Goal: Task Accomplishment & Management: Complete application form

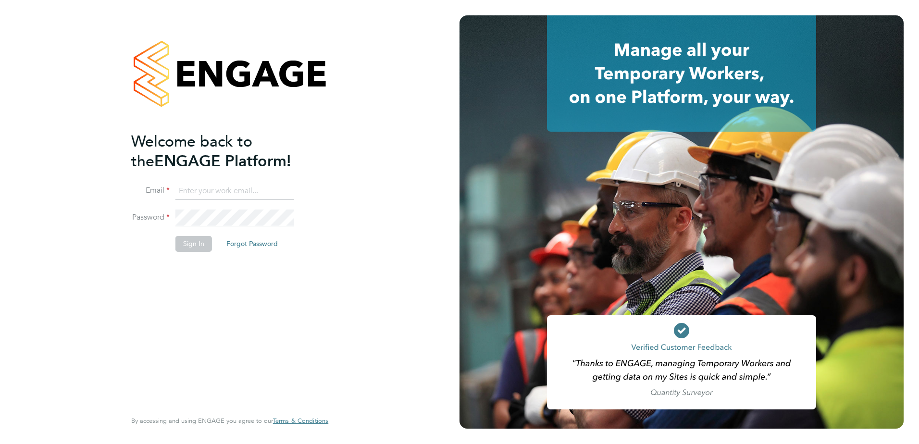
type input "[EMAIL_ADDRESS][PERSON_NAME][DOMAIN_NAME]"
click at [194, 247] on button "Sign In" at bounding box center [194, 243] width 37 height 15
click at [197, 239] on button "Sign In" at bounding box center [194, 243] width 37 height 15
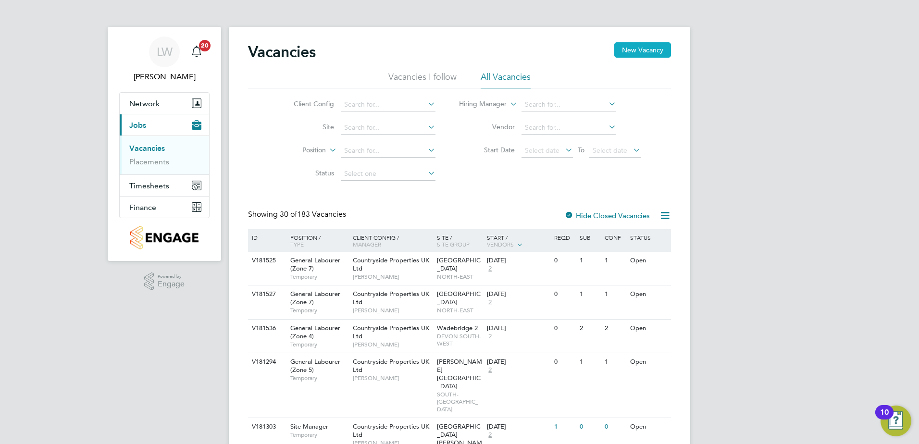
click at [649, 50] on button "New Vacancy" at bounding box center [643, 49] width 57 height 15
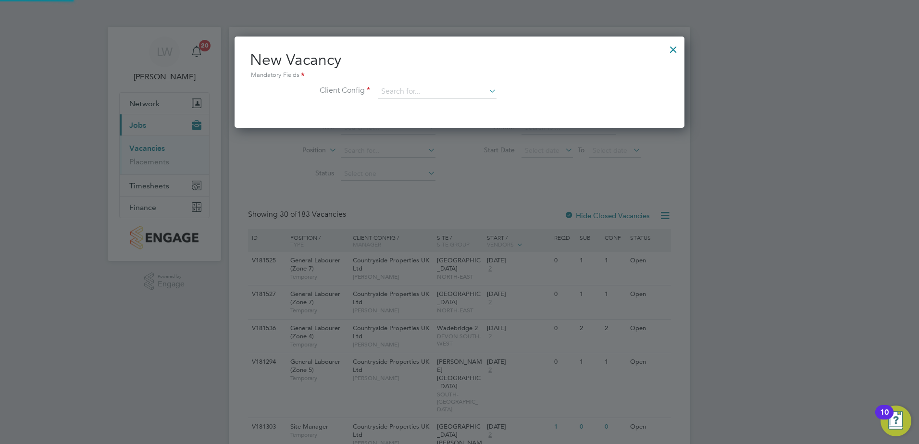
scroll to position [91, 451]
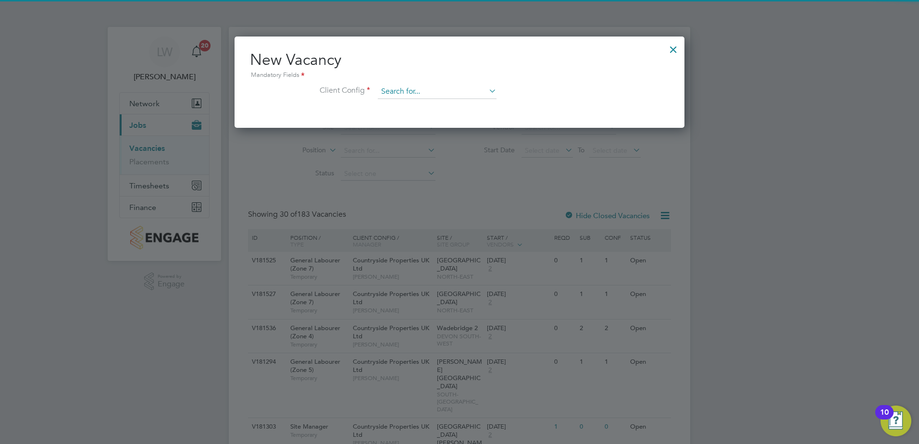
click at [452, 97] on input at bounding box center [437, 92] width 119 height 14
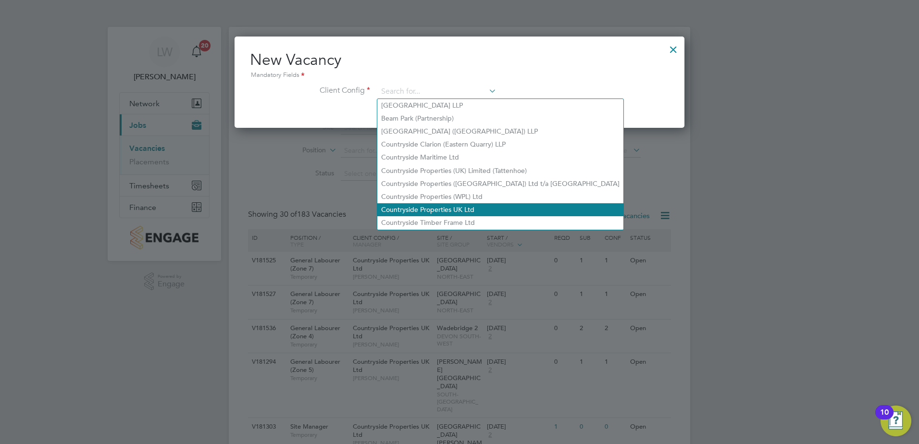
click at [462, 203] on li "Countryside Properties UK Ltd" at bounding box center [500, 209] width 246 height 13
type input "Countryside Properties UK Ltd"
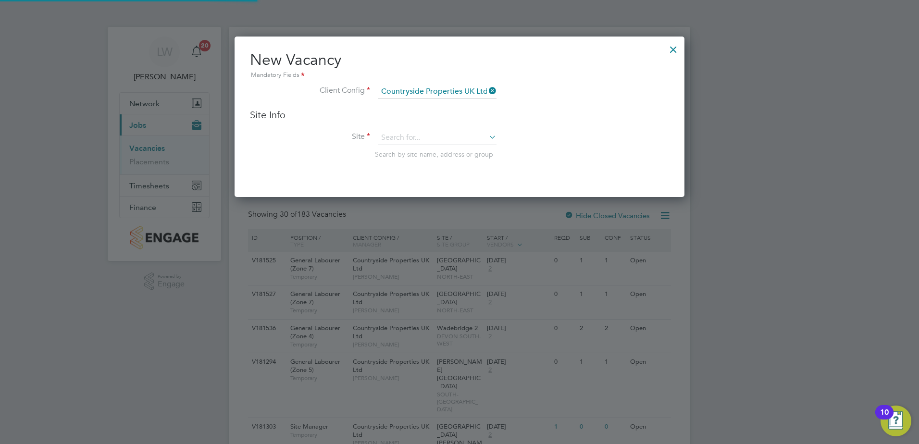
scroll to position [161, 451]
click at [433, 138] on input at bounding box center [437, 138] width 119 height 14
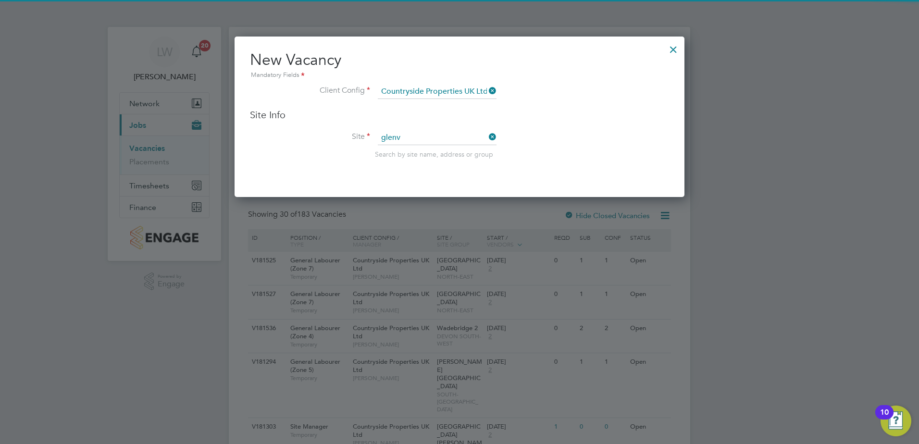
click at [465, 146] on li "[GEOGRAPHIC_DATA]" at bounding box center [437, 151] width 120 height 13
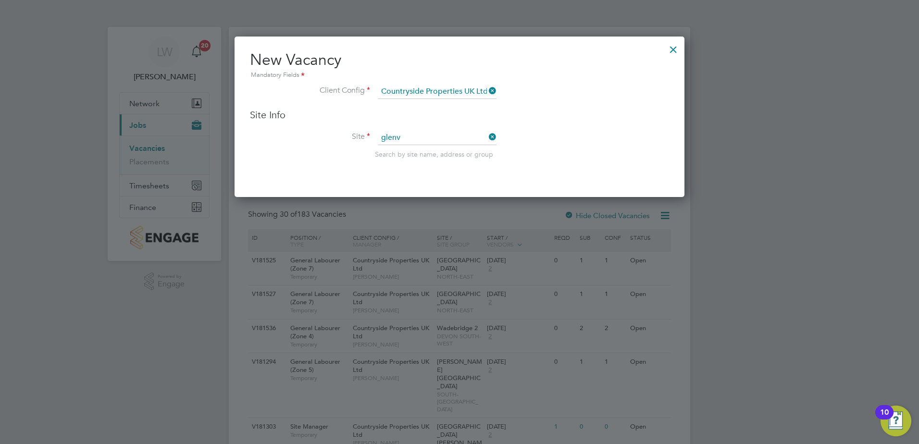
type input "[GEOGRAPHIC_DATA]"
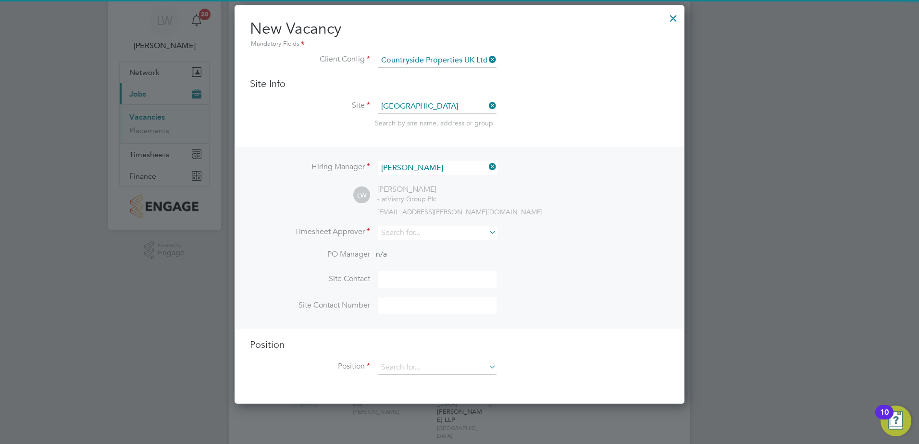
scroll to position [48, 0]
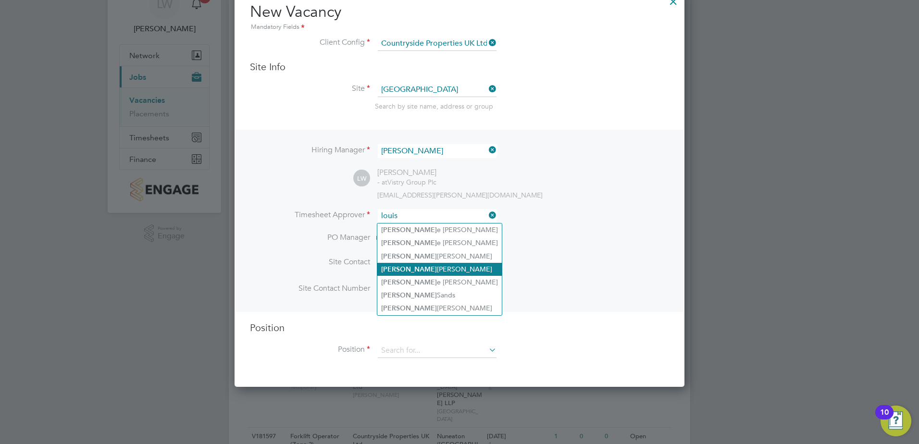
click at [427, 271] on li "[PERSON_NAME]" at bounding box center [439, 269] width 125 height 13
type input "[PERSON_NAME]"
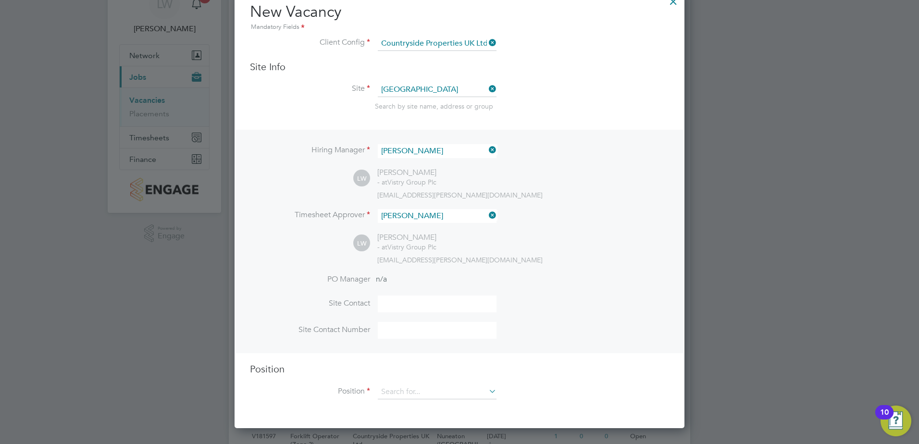
scroll to position [289, 0]
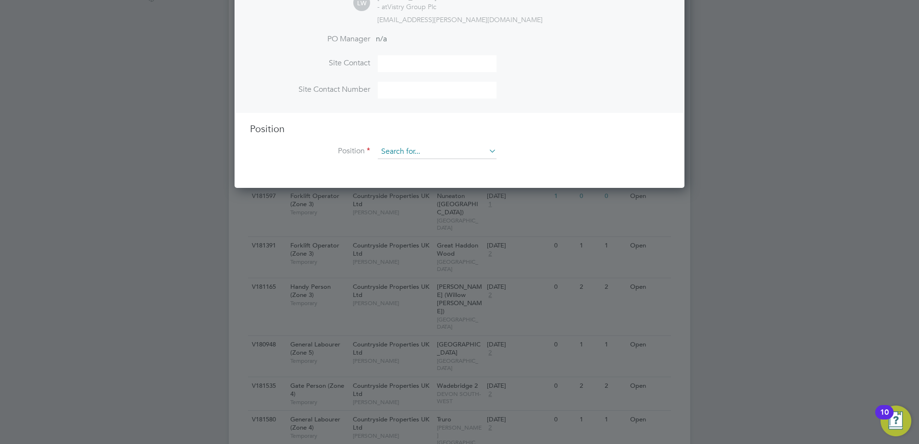
click at [431, 153] on input at bounding box center [437, 152] width 119 height 14
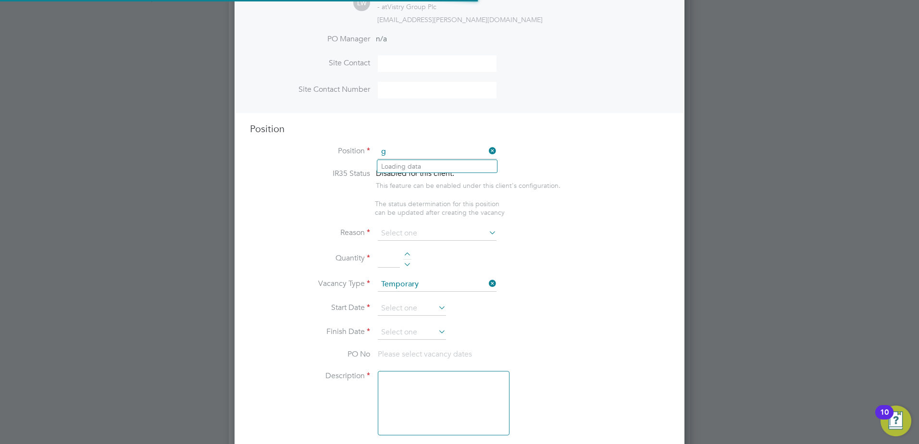
scroll to position [1382, 451]
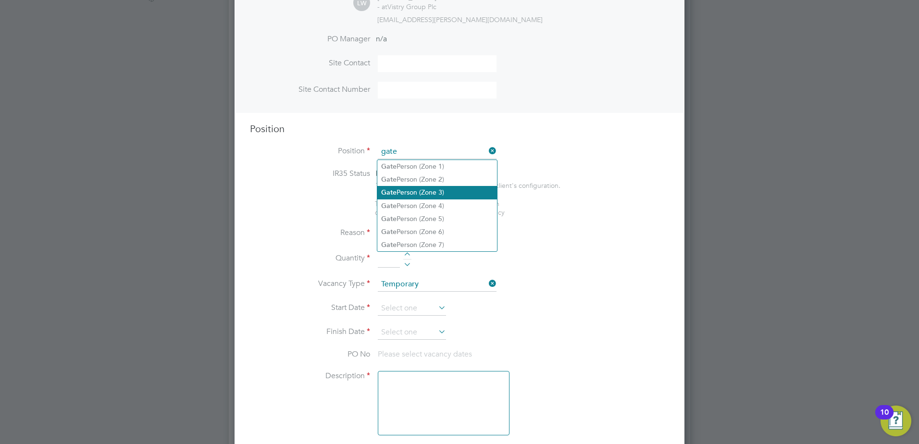
click at [440, 189] on li "Gate Person (Zone 3)" at bounding box center [437, 192] width 120 height 13
type input "Gate Person (Zone 3)"
type textarea "- Welcoming visitors and signing visitors in and out of site - Checking CSCS ca…"
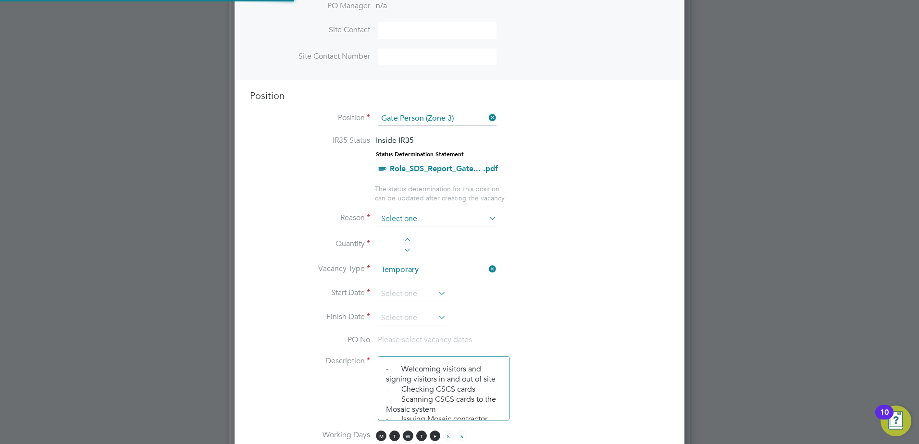
scroll to position [337, 0]
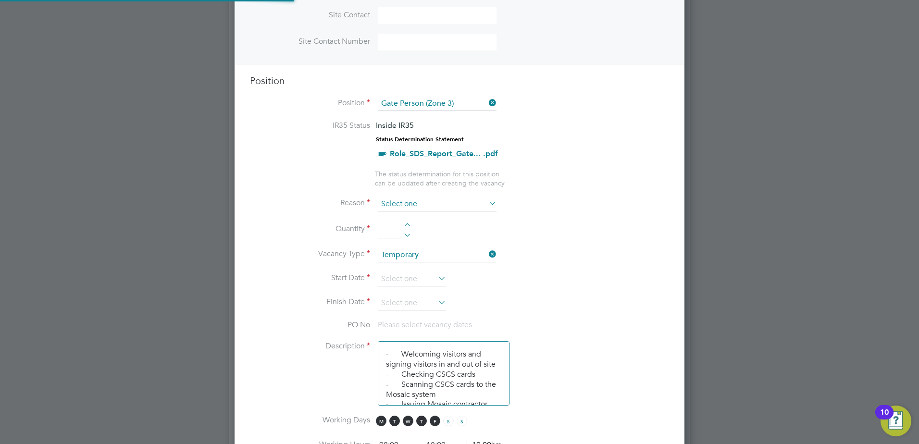
click at [420, 209] on input at bounding box center [437, 204] width 119 height 14
click at [411, 293] on li "Vacant Role" at bounding box center [437, 294] width 120 height 13
type input "Vacant Role"
click at [407, 225] on div at bounding box center [407, 226] width 8 height 7
type input "1"
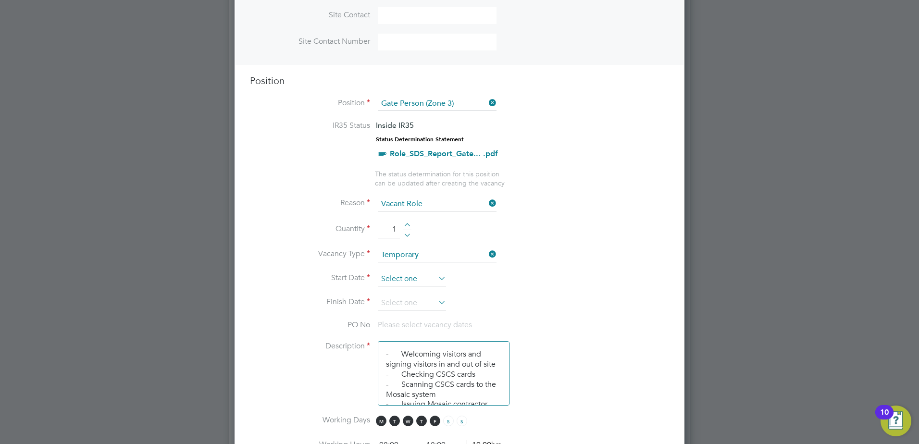
click at [407, 285] on input at bounding box center [412, 279] width 68 height 14
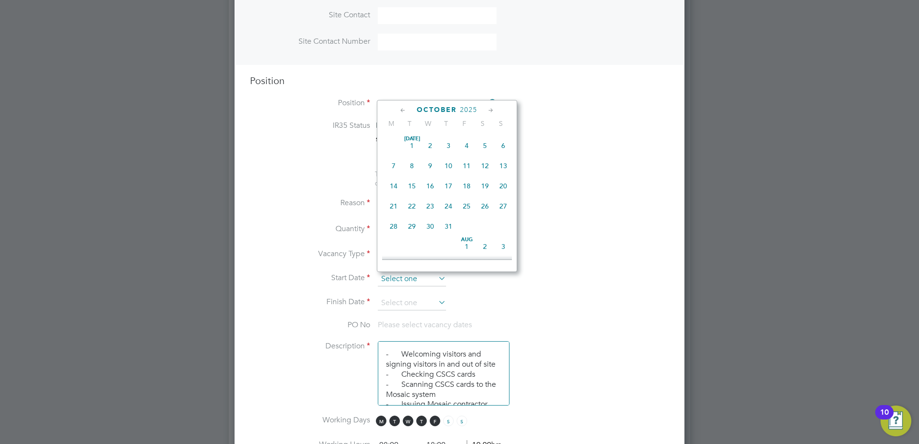
scroll to position [271, 0]
click at [391, 163] on span "29" at bounding box center [394, 159] width 18 height 18
type input "[DATE]"
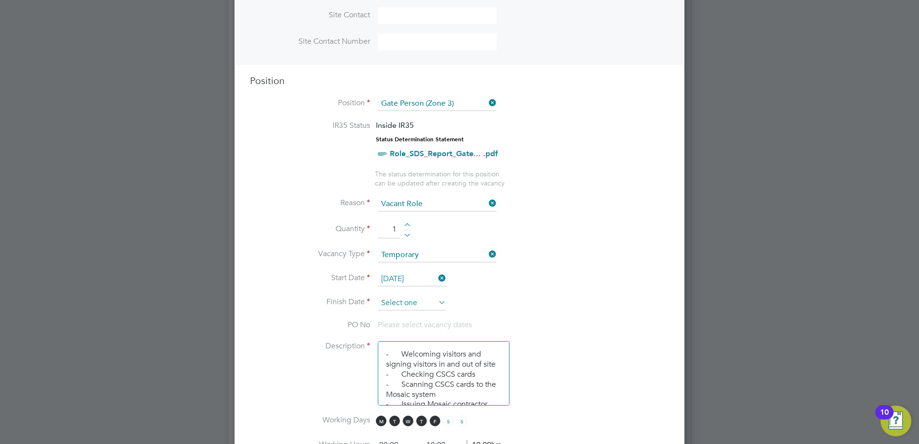
click at [402, 301] on input at bounding box center [412, 303] width 68 height 14
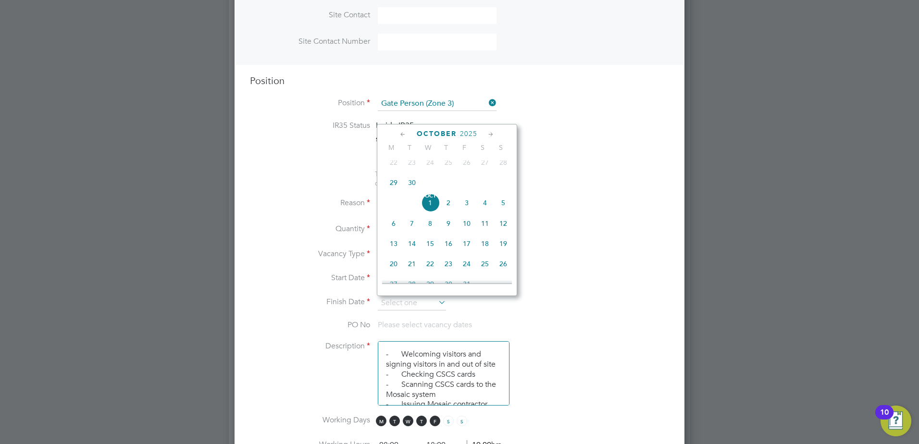
click at [506, 208] on span "5" at bounding box center [503, 203] width 18 height 18
type input "[DATE]"
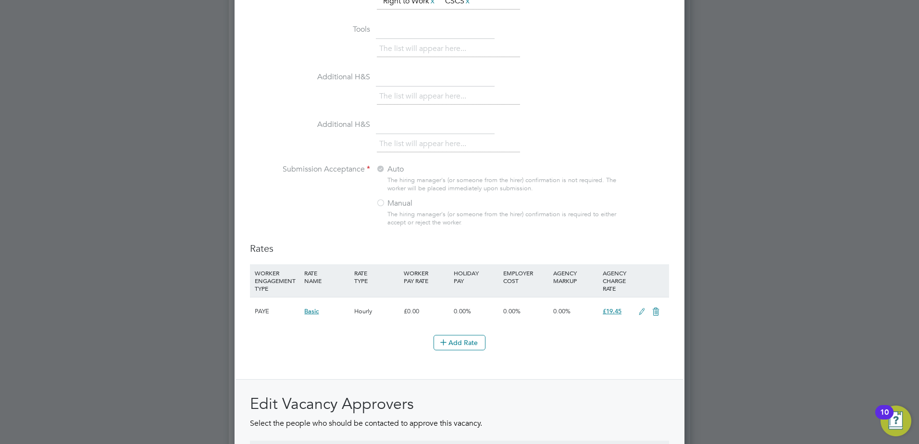
scroll to position [1010, 0]
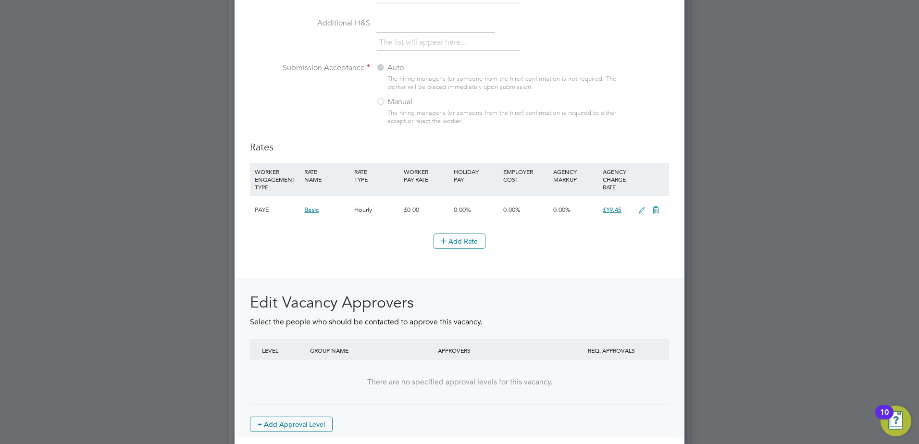
click at [639, 212] on icon at bounding box center [642, 211] width 12 height 8
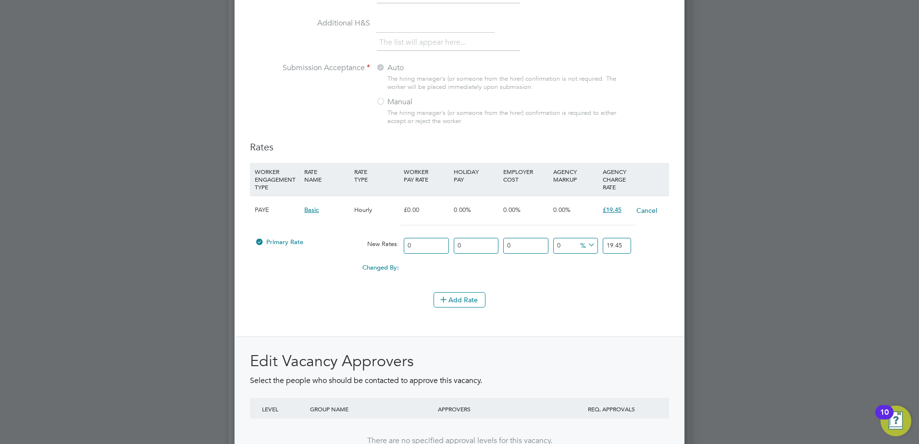
click at [628, 239] on input "19.45" at bounding box center [617, 246] width 28 height 16
type input "19.00"
click at [625, 300] on div "Add Rate" at bounding box center [459, 299] width 419 height 15
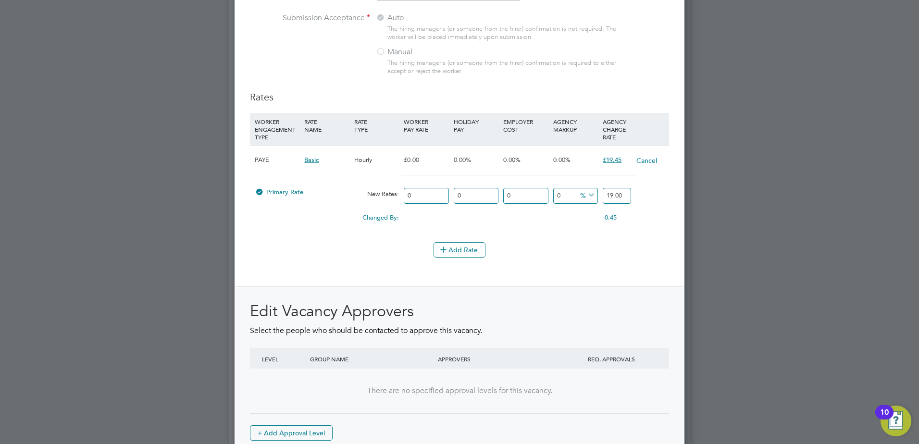
scroll to position [0, 0]
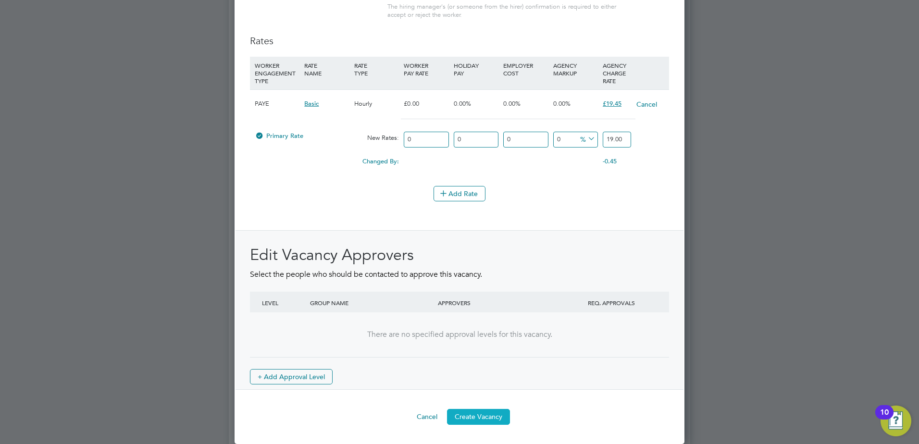
click at [483, 415] on button "Create Vacancy" at bounding box center [478, 416] width 63 height 15
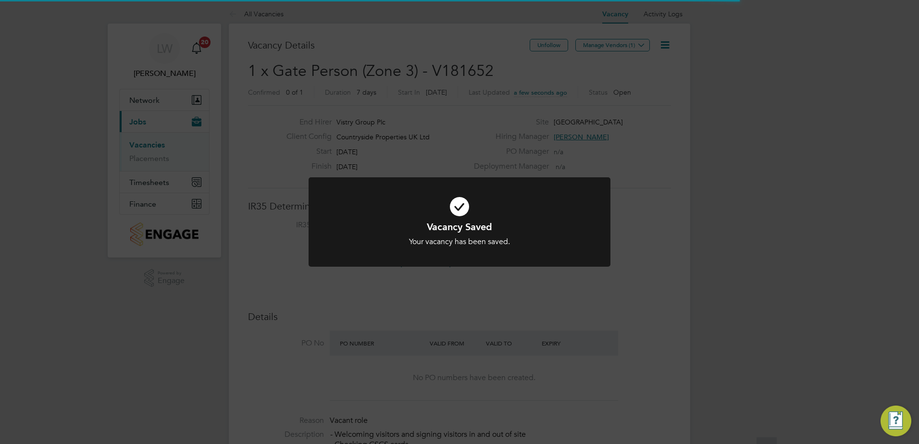
click at [536, 106] on div "Vacancy Saved Your vacancy has been saved. Cancel Okay" at bounding box center [459, 222] width 919 height 444
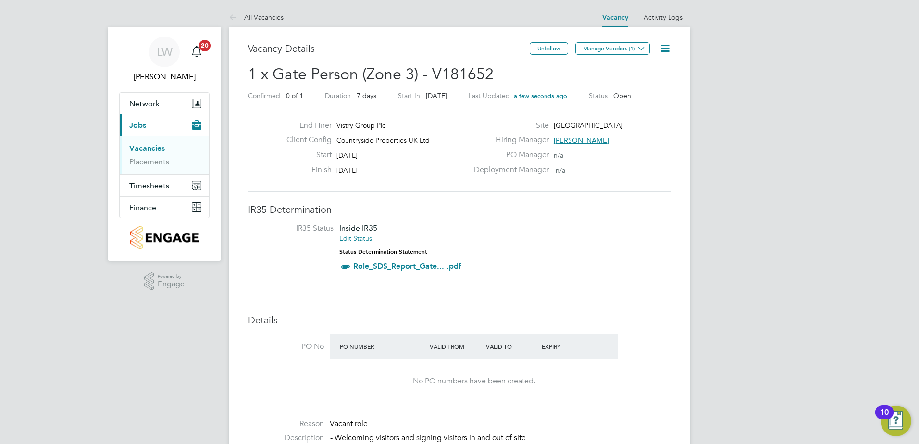
click at [601, 55] on span "Manage Vendors (1)" at bounding box center [614, 52] width 76 height 9
click at [582, 50] on button "Manage Vendors (1)" at bounding box center [613, 48] width 75 height 13
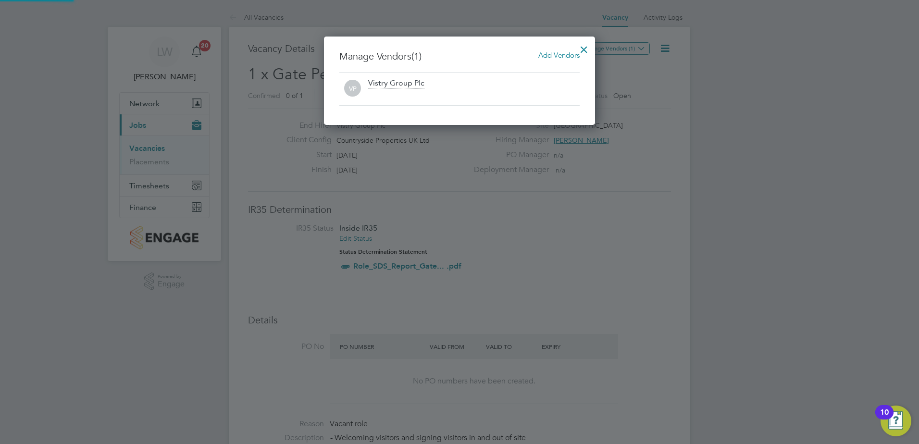
click at [540, 58] on span "Add Vendors" at bounding box center [559, 54] width 41 height 9
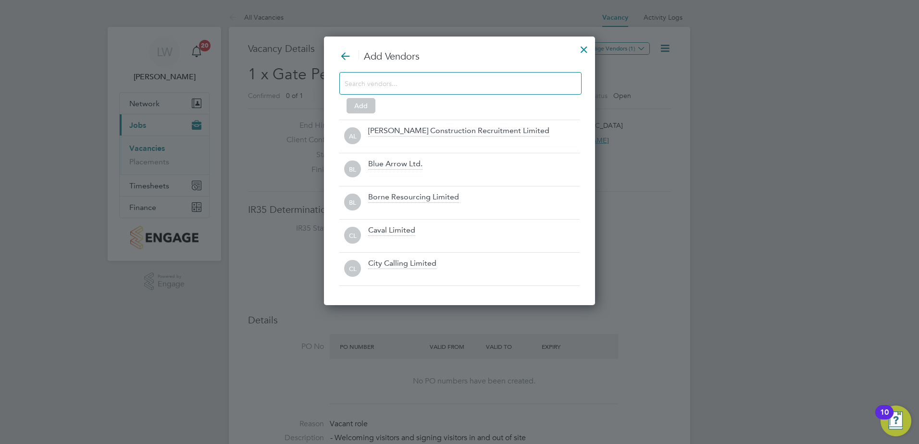
click at [425, 85] on input at bounding box center [453, 83] width 216 height 13
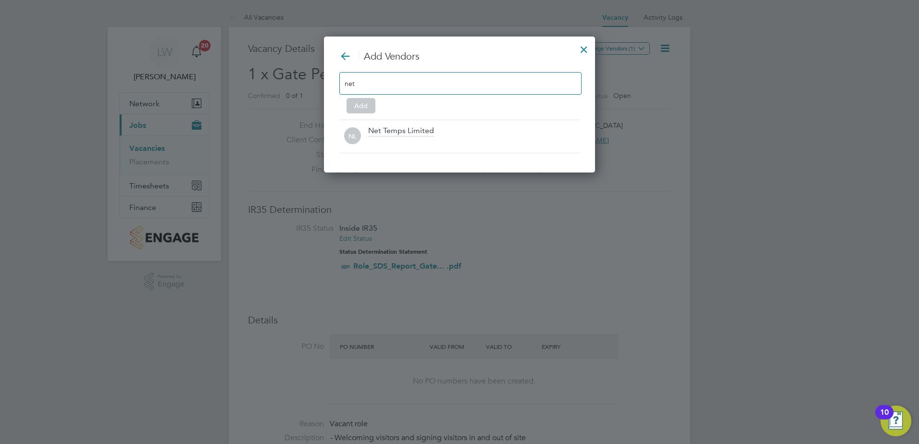
type input "net"
click at [379, 132] on div "Net Temps Limited" at bounding box center [401, 131] width 66 height 11
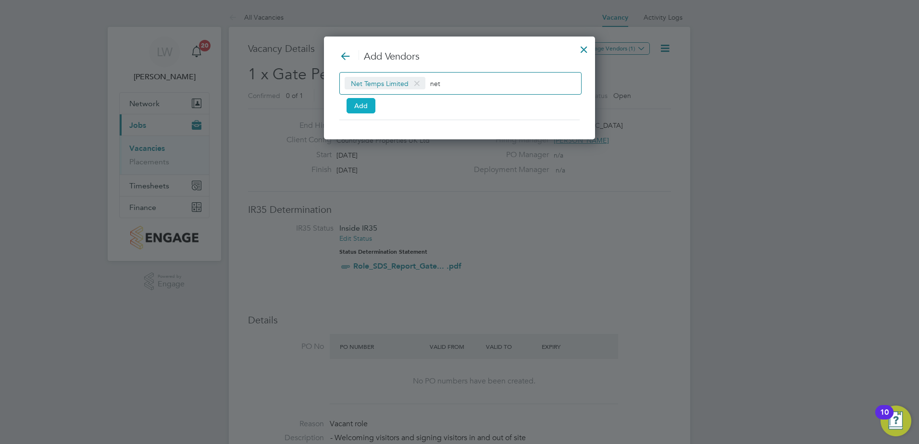
click at [360, 106] on button "Add" at bounding box center [361, 105] width 29 height 15
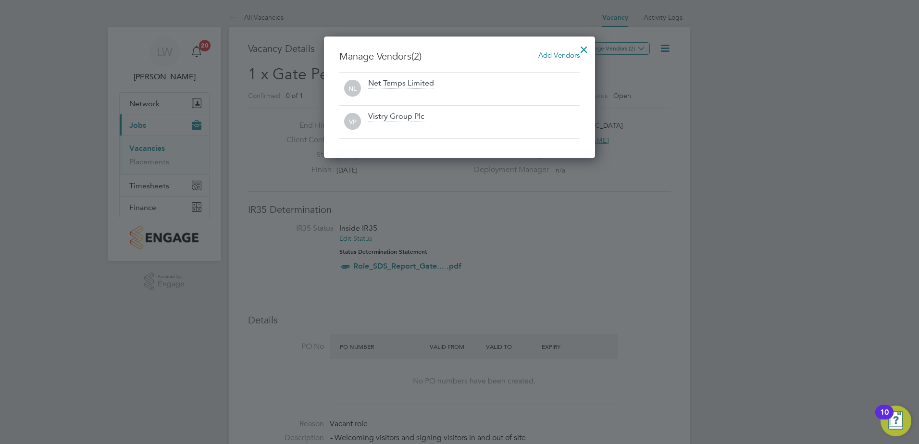
click at [587, 51] on div at bounding box center [584, 46] width 17 height 17
